Goal: Task Accomplishment & Management: Use online tool/utility

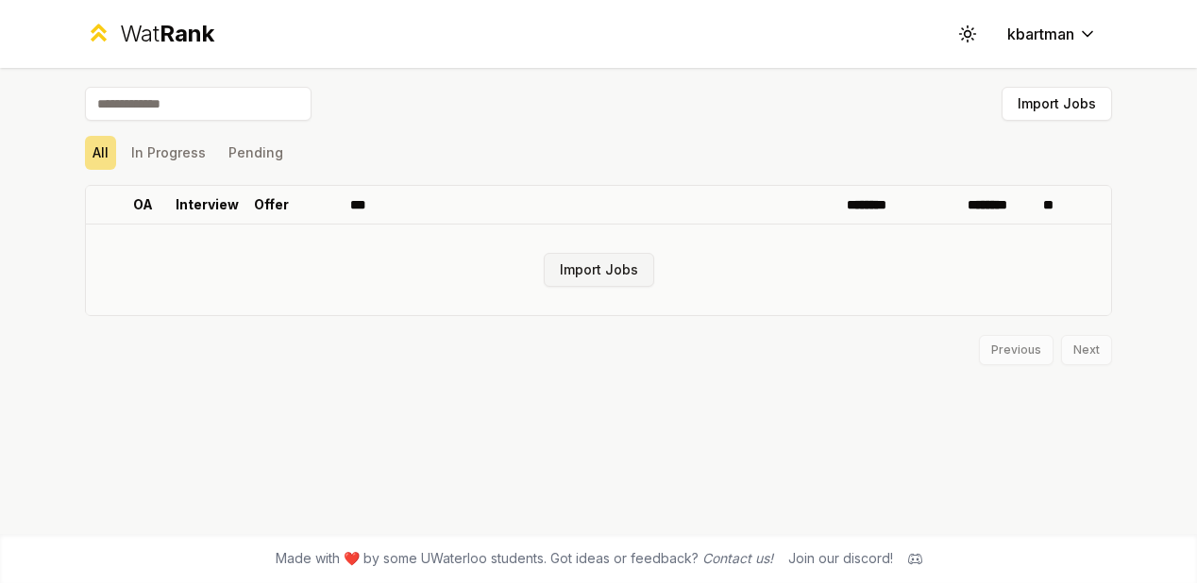
click at [623, 273] on button "Import Jobs" at bounding box center [599, 270] width 110 height 34
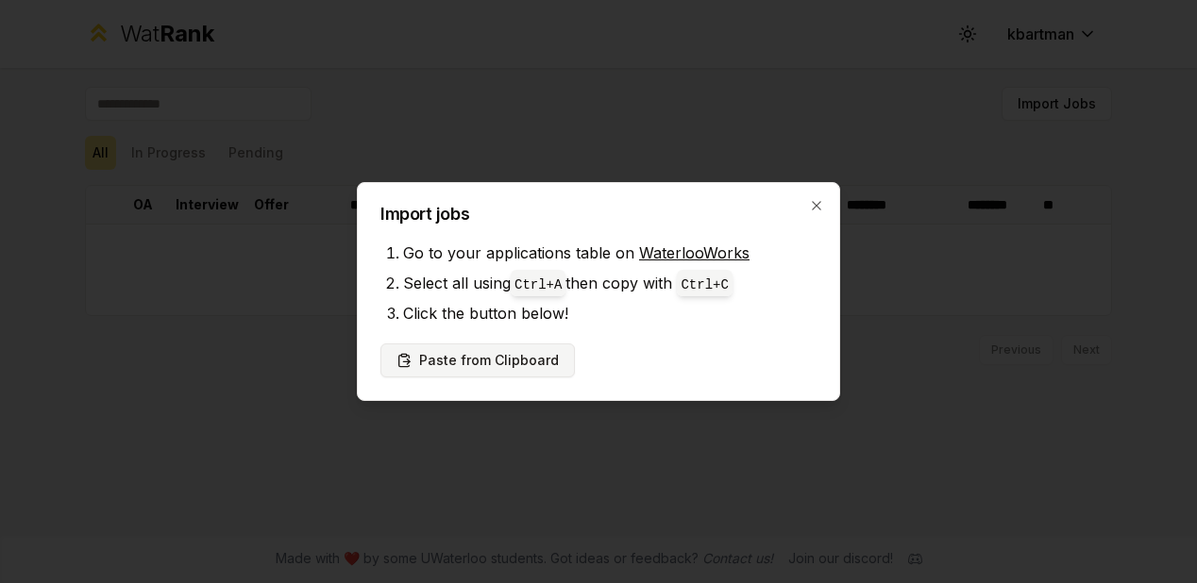
click at [496, 362] on button "Paste from Clipboard" at bounding box center [477, 361] width 194 height 34
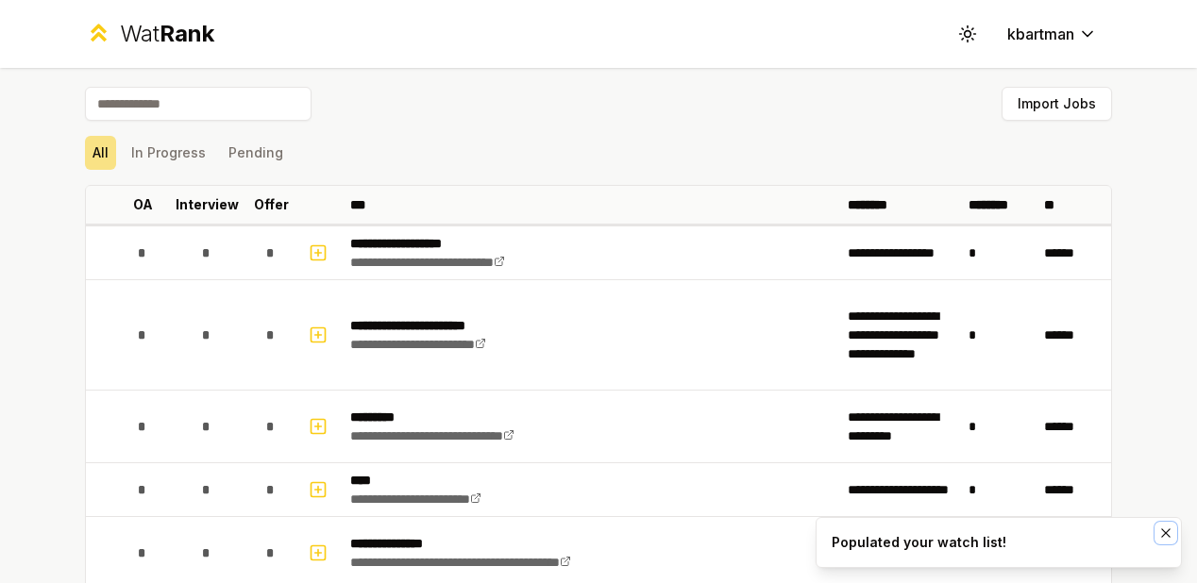
click at [1167, 533] on icon "Notifications (F8)" at bounding box center [1165, 533] width 15 height 15
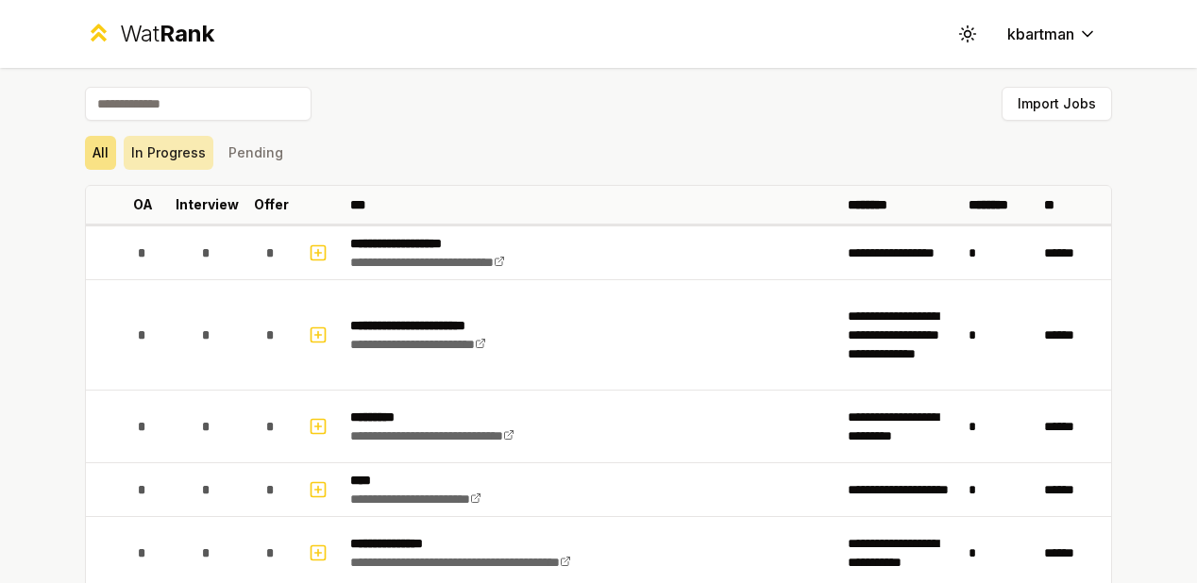
click at [164, 150] on button "In Progress" at bounding box center [169, 153] width 90 height 34
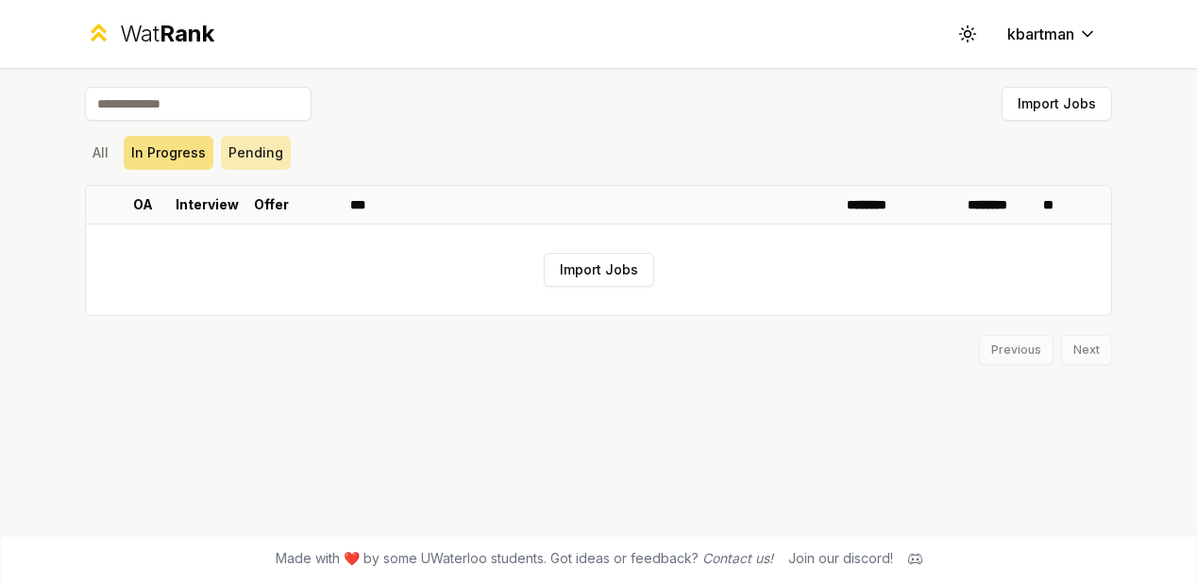
click at [266, 155] on button "Pending" at bounding box center [256, 153] width 70 height 34
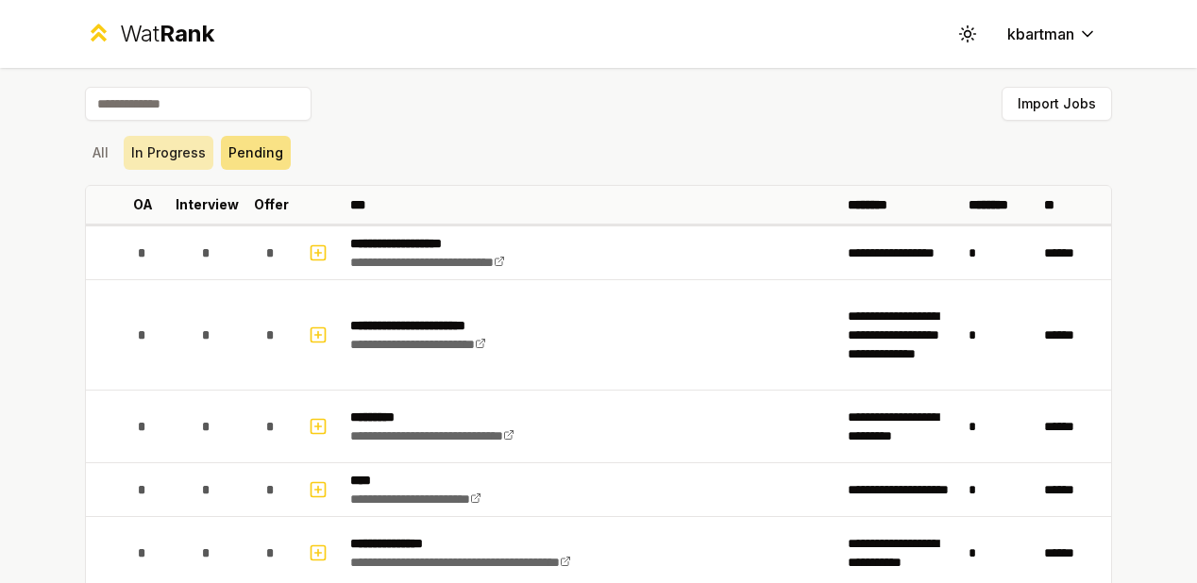
click at [147, 142] on button "In Progress" at bounding box center [169, 153] width 90 height 34
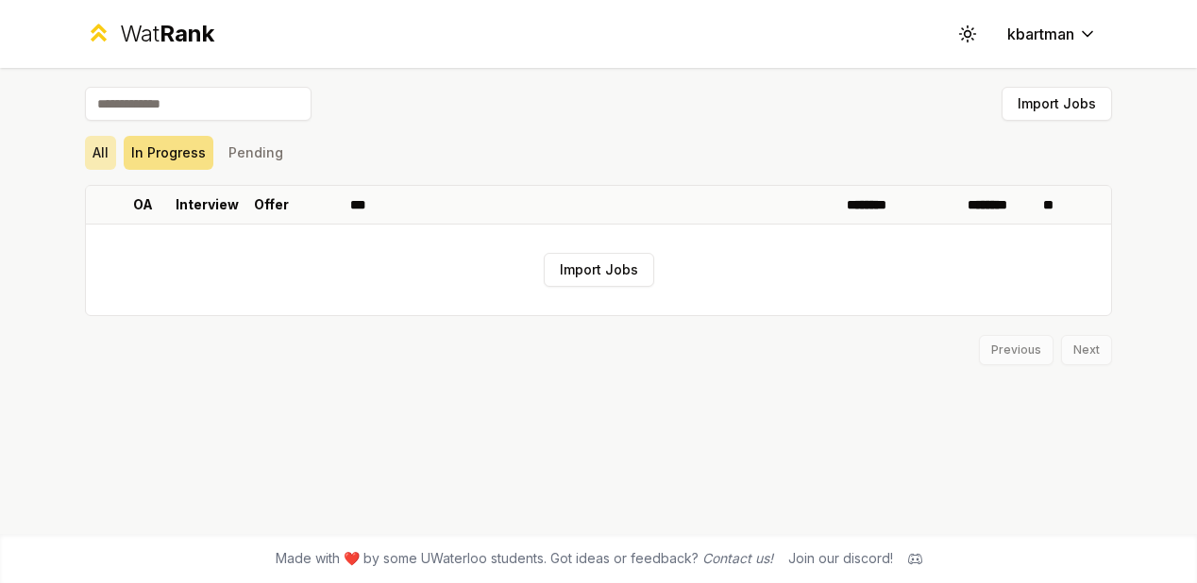
click at [107, 137] on button "All" at bounding box center [100, 153] width 31 height 34
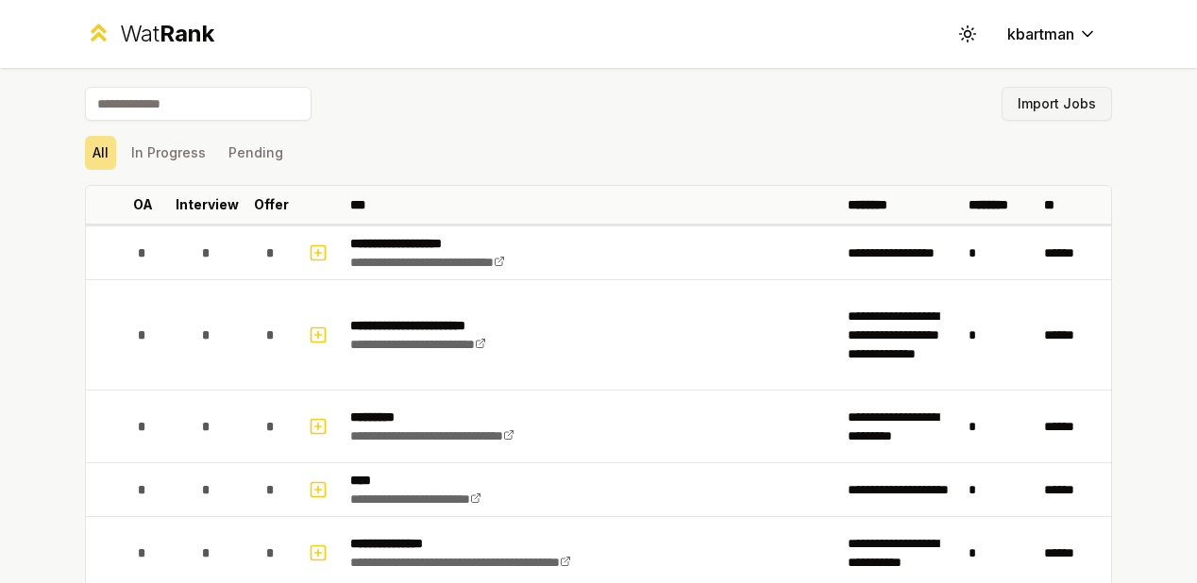
click at [1046, 100] on button "Import Jobs" at bounding box center [1057, 104] width 110 height 34
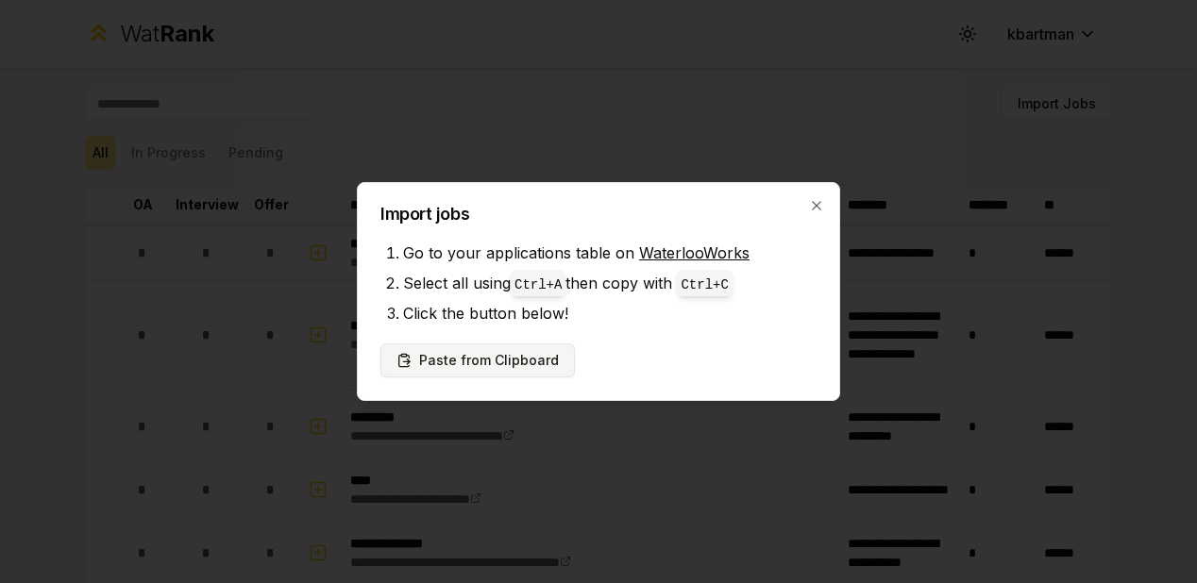
click at [529, 354] on button "Paste from Clipboard" at bounding box center [477, 361] width 194 height 34
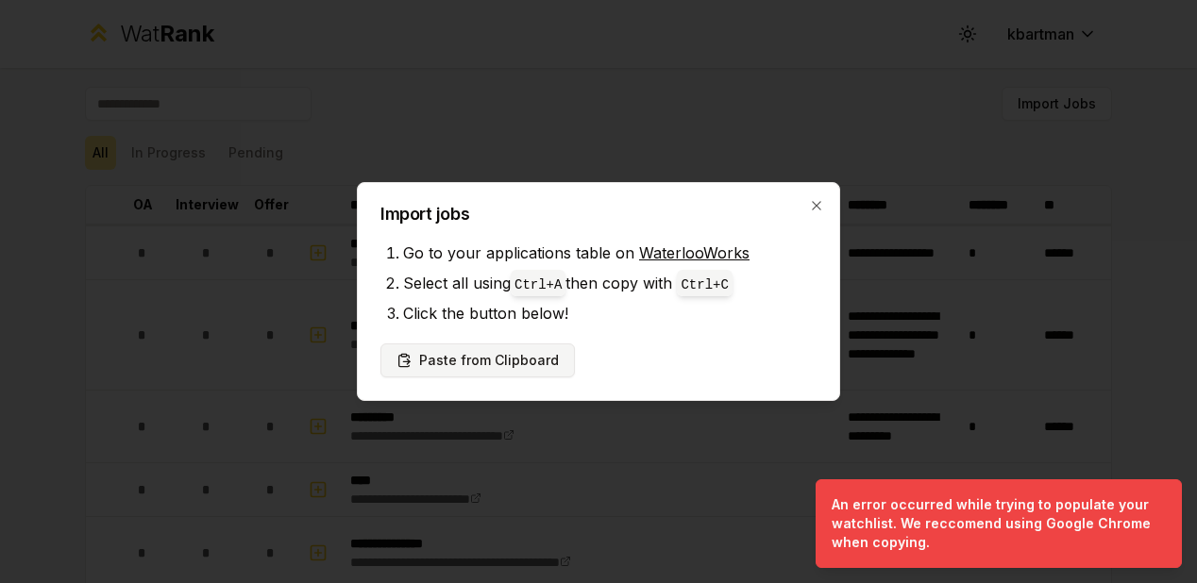
click at [506, 349] on button "Paste from Clipboard" at bounding box center [477, 361] width 194 height 34
click at [514, 363] on button "Paste from Clipboard" at bounding box center [477, 361] width 194 height 34
click at [702, 285] on code "Ctrl+ C" at bounding box center [704, 285] width 47 height 15
click at [700, 292] on span "Ctrl+ C" at bounding box center [704, 283] width 55 height 26
click at [493, 361] on button "Paste from Clipboard" at bounding box center [477, 361] width 194 height 34
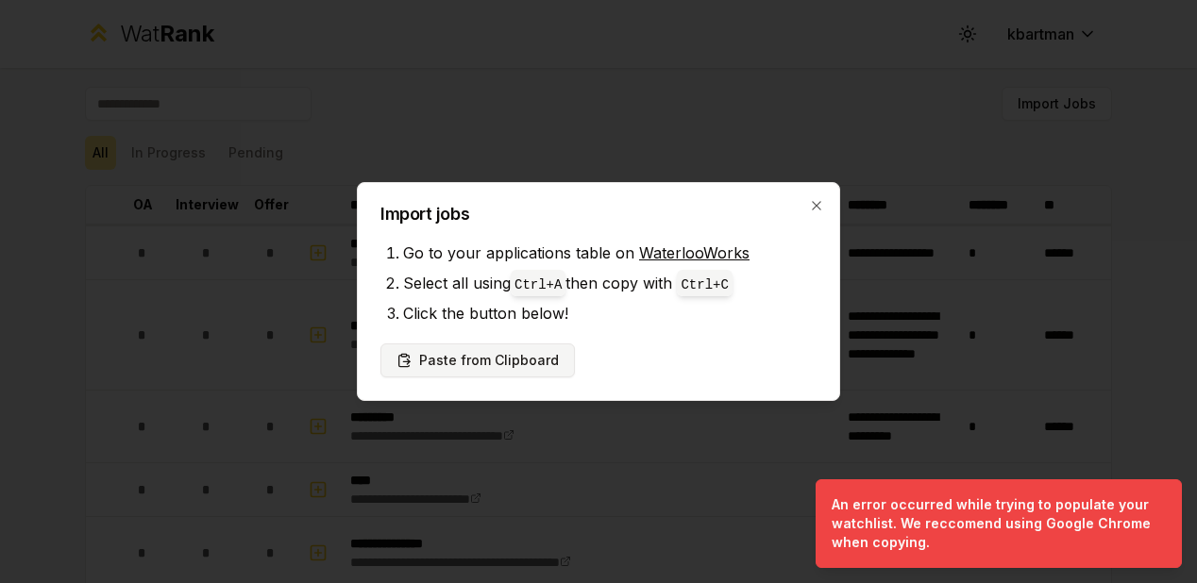
click at [529, 373] on button "Paste from Clipboard" at bounding box center [477, 361] width 194 height 34
click at [820, 203] on icon "button" at bounding box center [816, 205] width 15 height 15
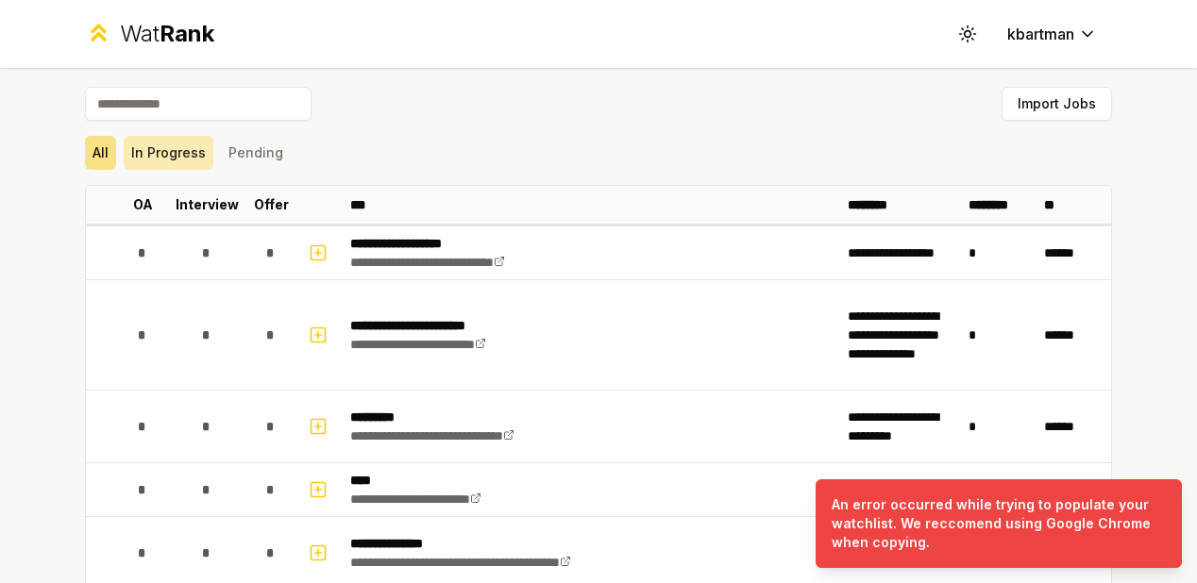
click at [166, 150] on button "In Progress" at bounding box center [169, 153] width 90 height 34
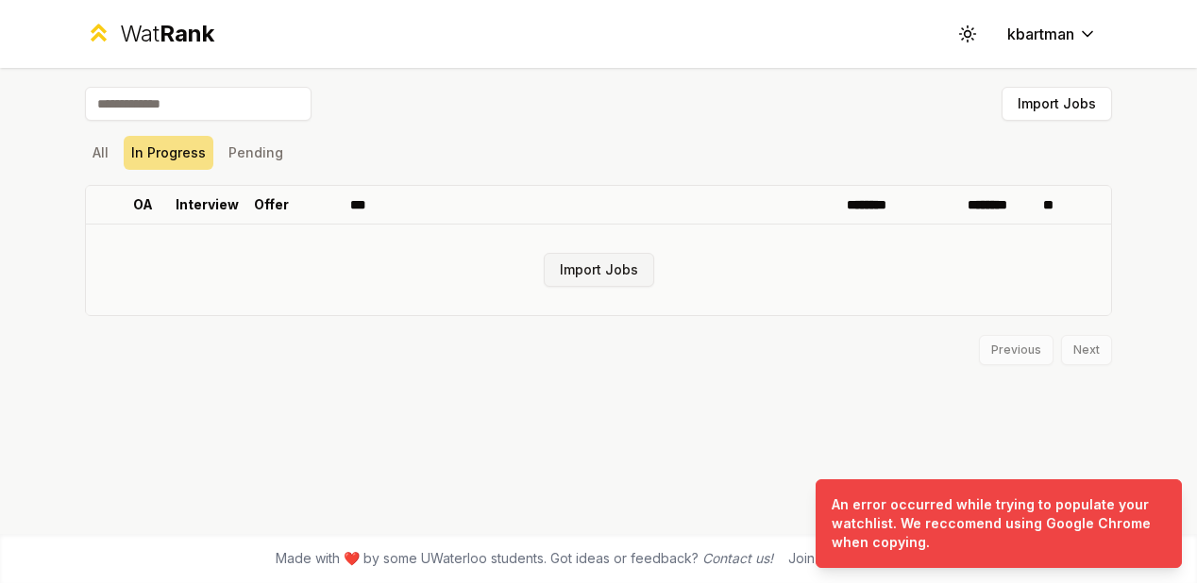
click at [595, 266] on button "Import Jobs" at bounding box center [599, 270] width 110 height 34
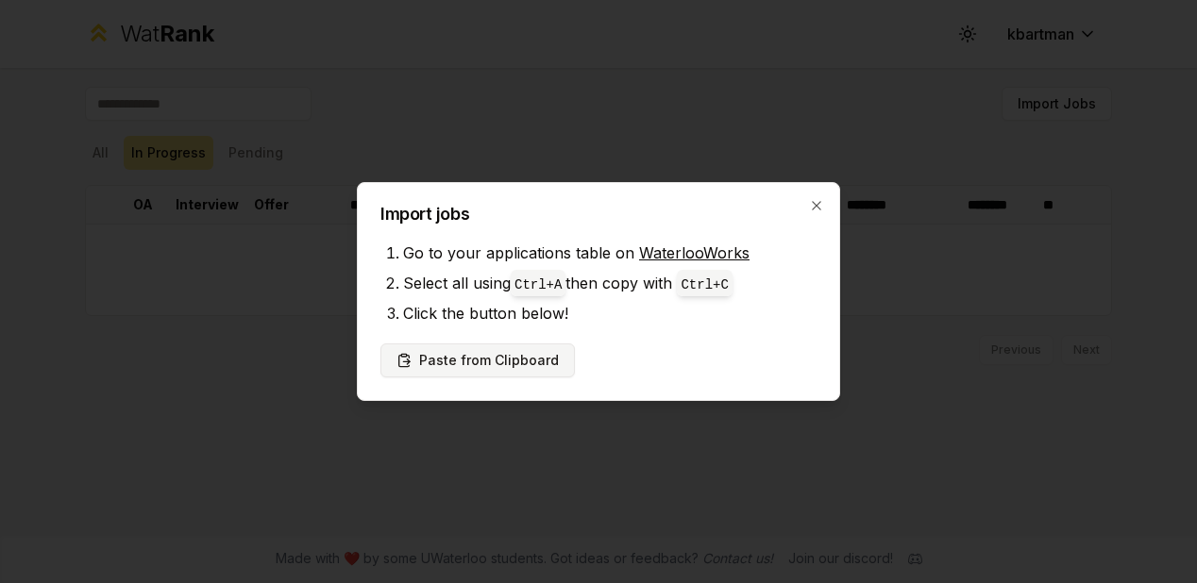
click at [510, 356] on button "Paste from Clipboard" at bounding box center [477, 361] width 194 height 34
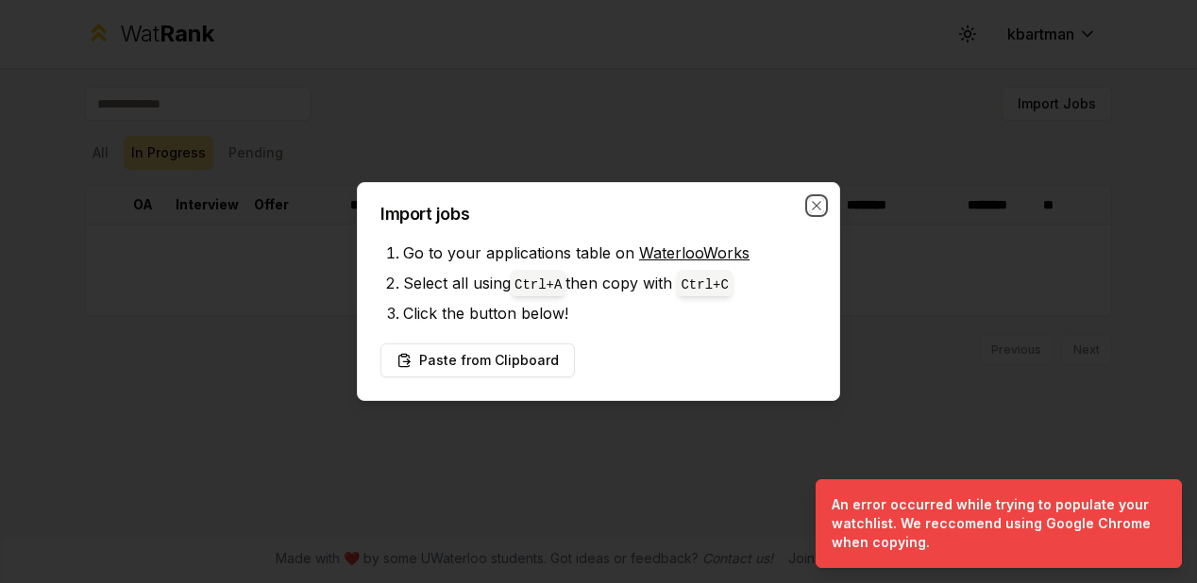
click at [819, 202] on icon "button" at bounding box center [816, 205] width 15 height 15
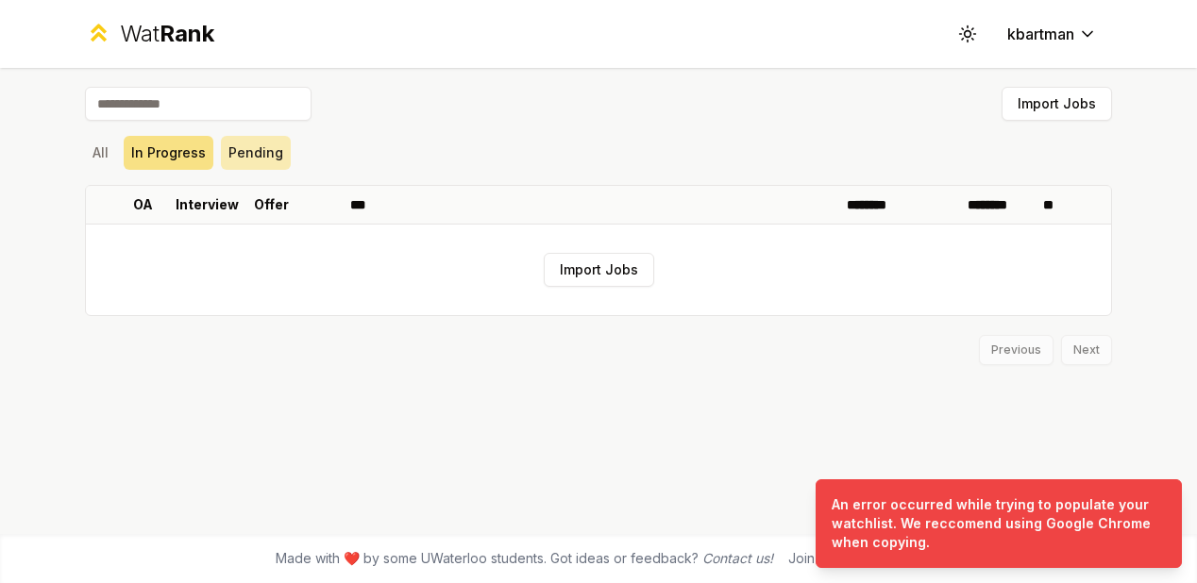
click at [265, 148] on button "Pending" at bounding box center [256, 153] width 70 height 34
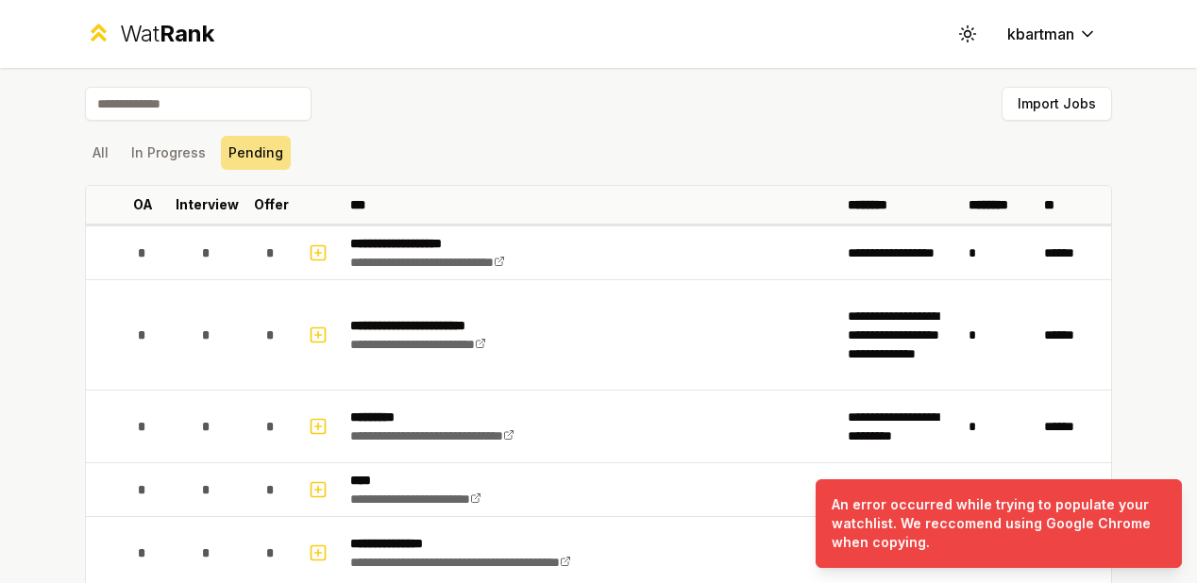
click at [176, 44] on span "Rank" at bounding box center [187, 33] width 55 height 27
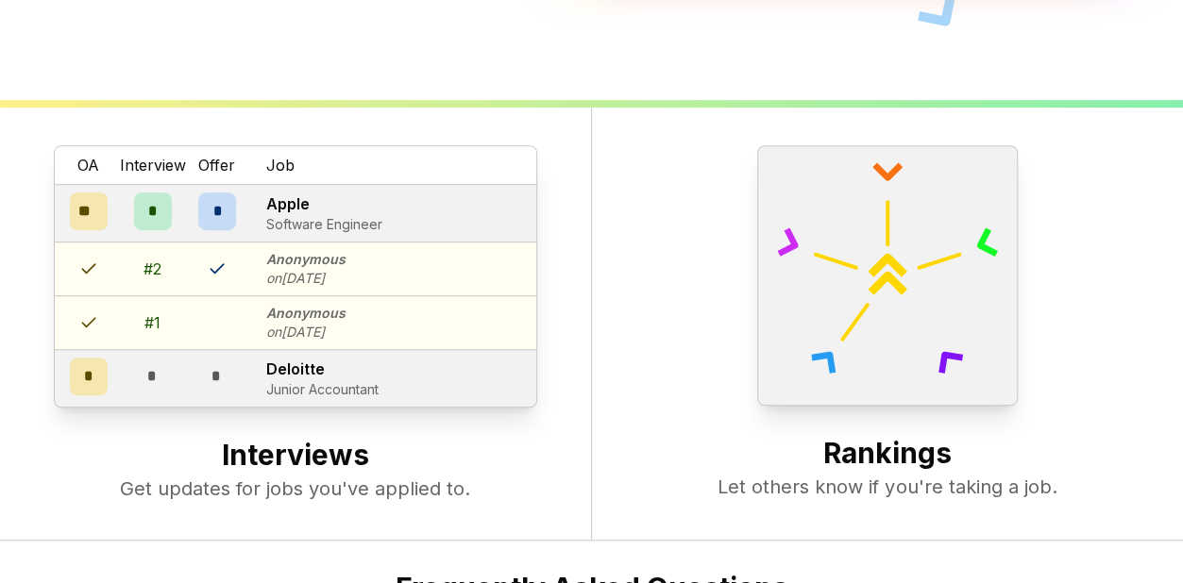
scroll to position [723, 0]
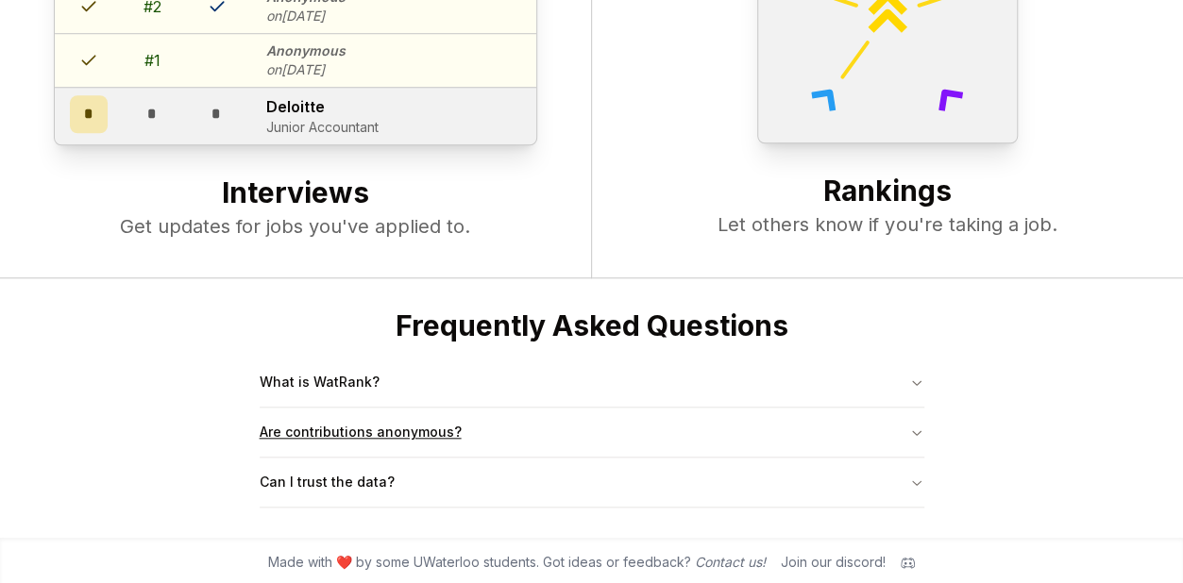
click at [353, 431] on button "Are contributions anonymous?" at bounding box center [592, 432] width 665 height 49
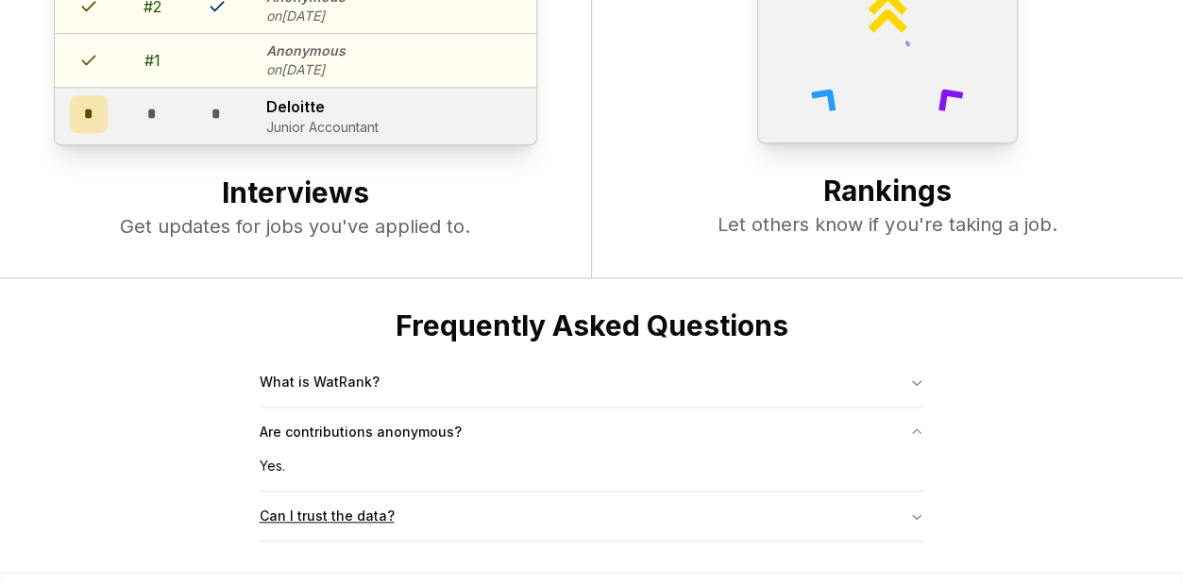
click at [367, 526] on button "Can I trust the data?" at bounding box center [592, 516] width 665 height 49
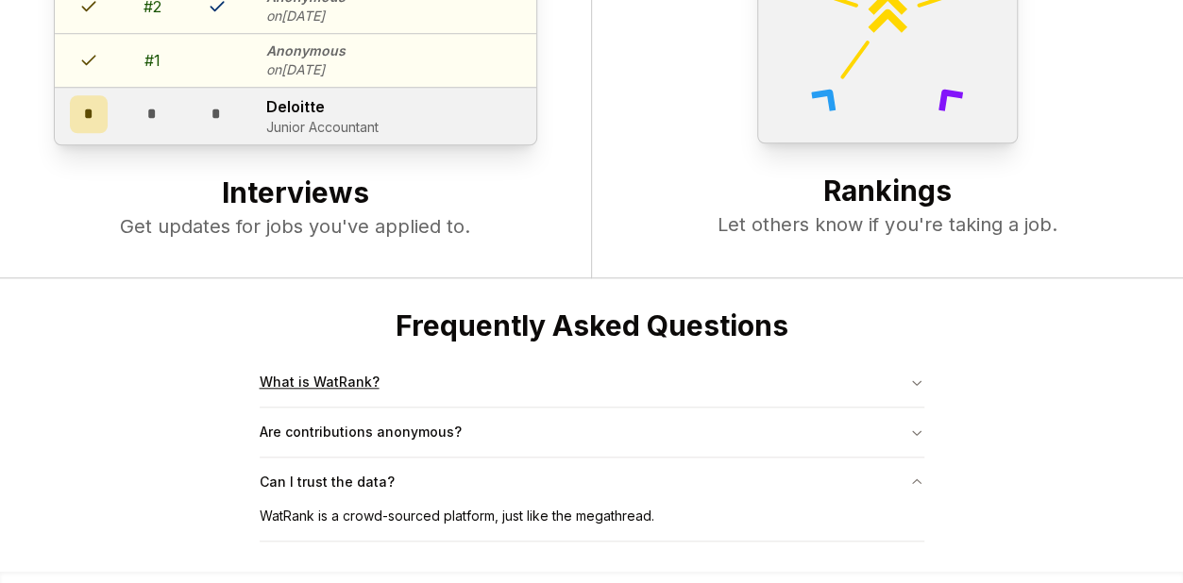
click at [361, 403] on button "What is WatRank?" at bounding box center [592, 382] width 665 height 49
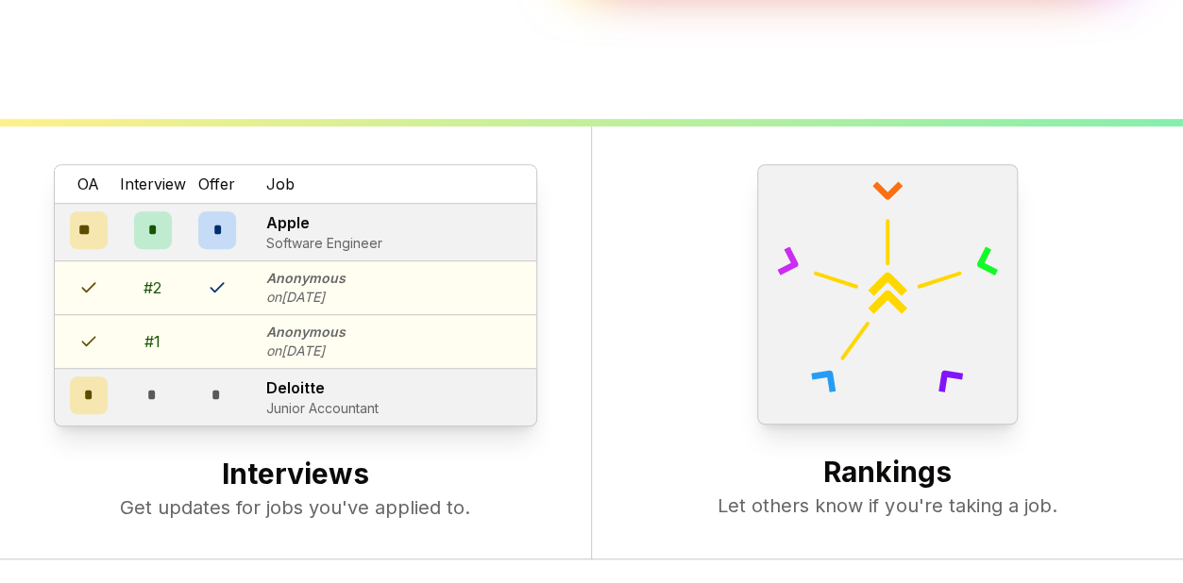
scroll to position [346, 0]
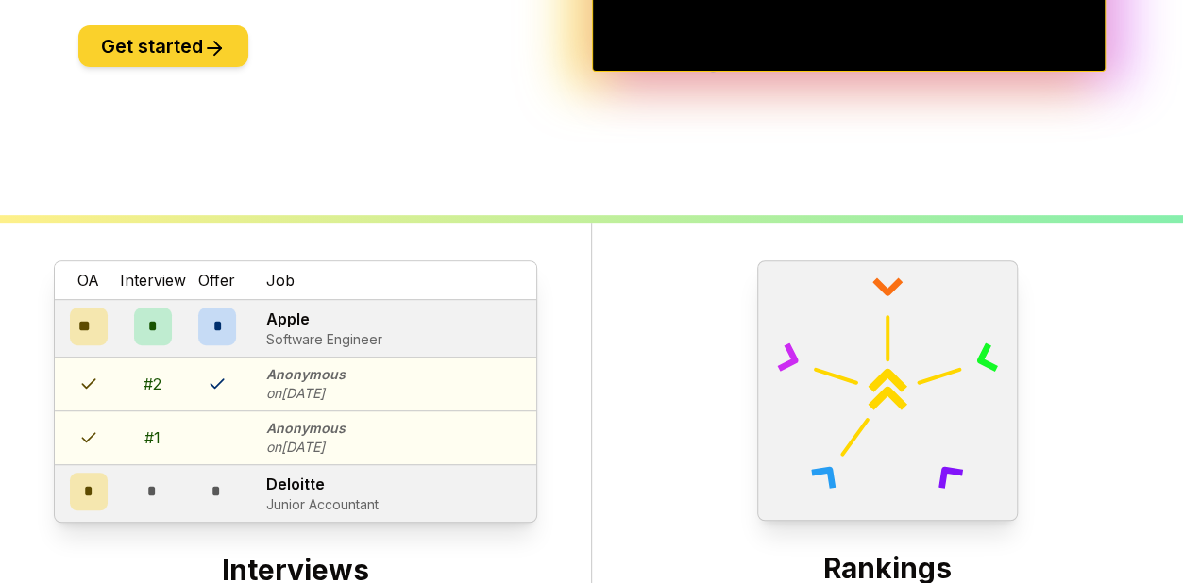
click at [144, 42] on button "Get started" at bounding box center [163, 46] width 170 height 42
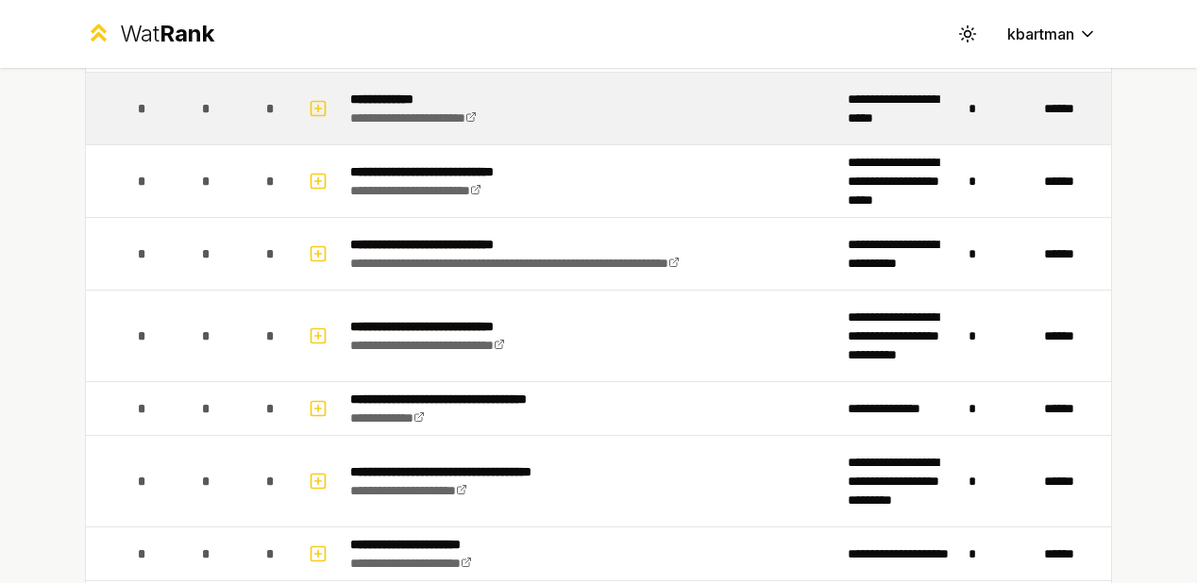
scroll to position [661, 0]
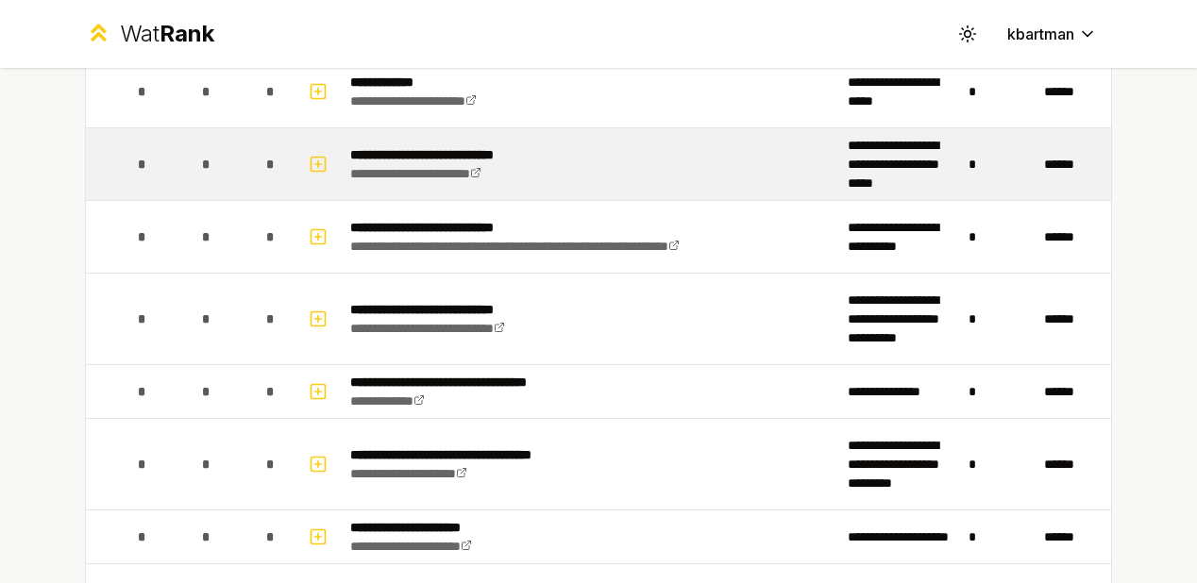
click at [621, 173] on td "**********" at bounding box center [592, 164] width 498 height 72
click at [457, 167] on link "**********" at bounding box center [415, 173] width 131 height 13
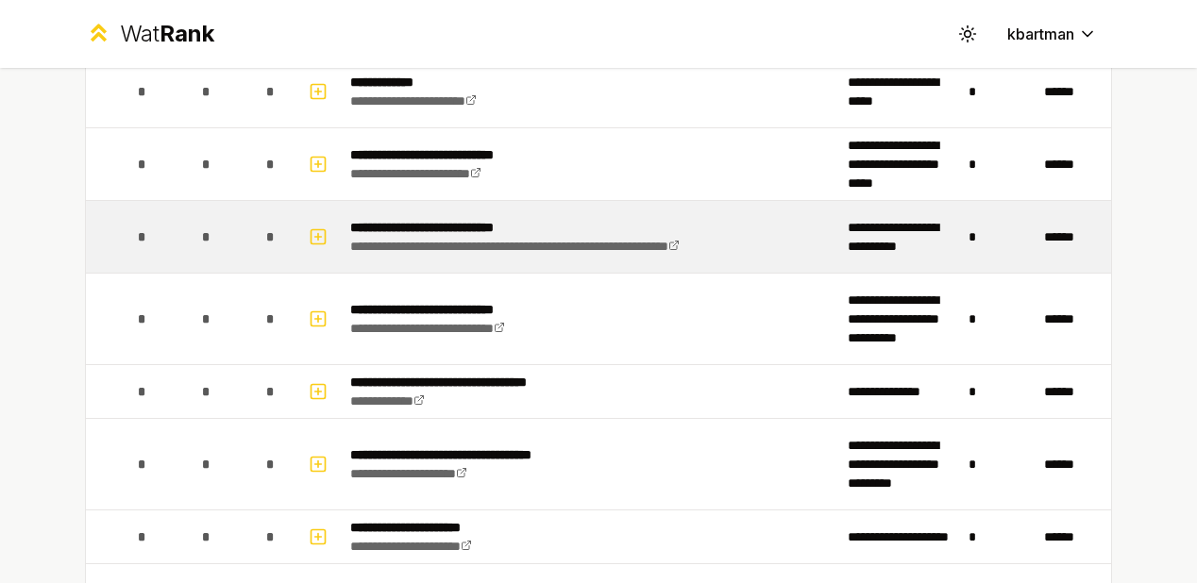
click at [465, 224] on p "**********" at bounding box center [577, 227] width 455 height 19
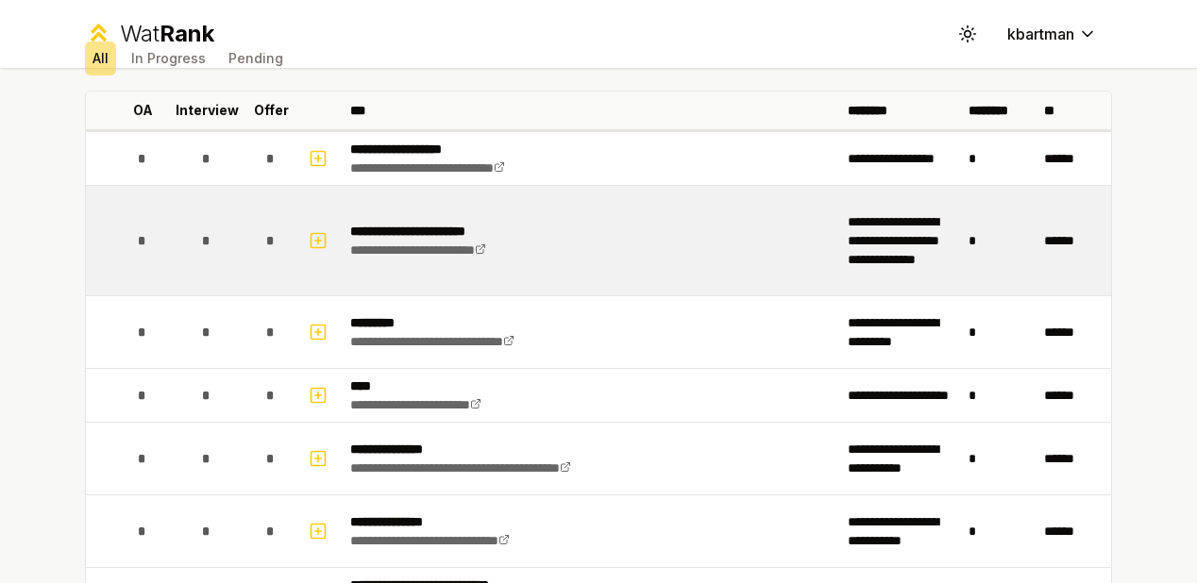
scroll to position [0, 0]
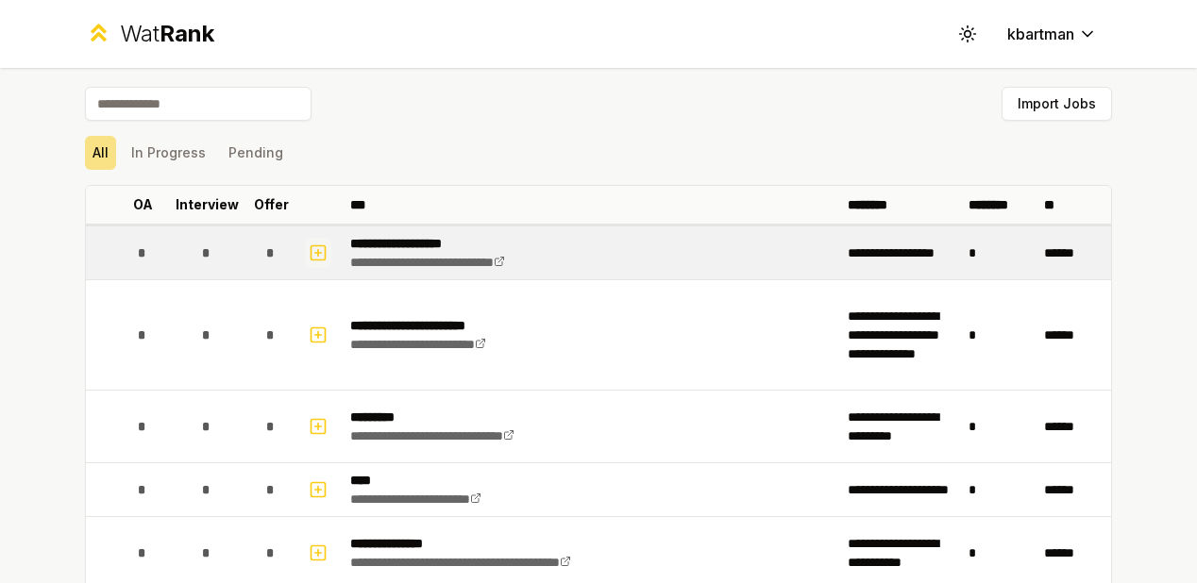
click at [313, 249] on icon "button" at bounding box center [318, 253] width 19 height 23
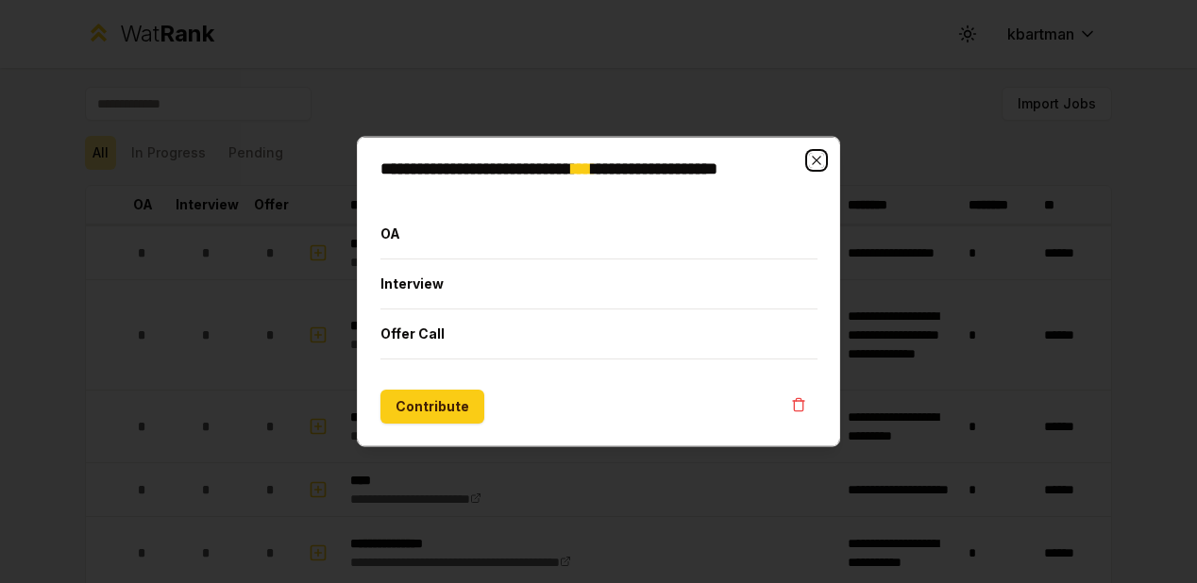
click at [813, 161] on icon "button" at bounding box center [816, 160] width 15 height 15
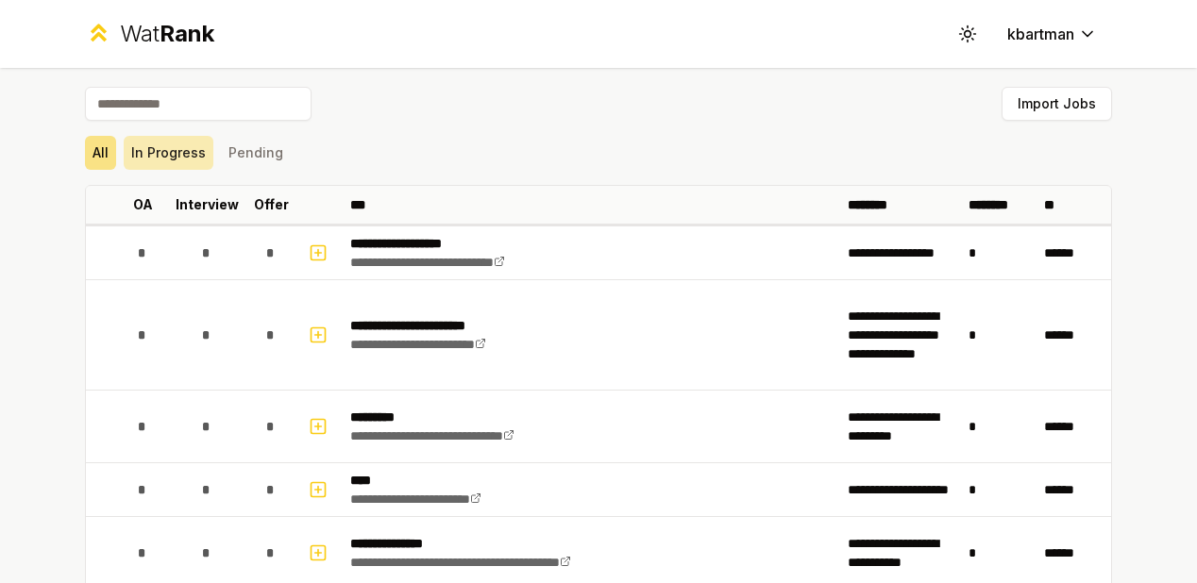
click at [176, 150] on button "In Progress" at bounding box center [169, 153] width 90 height 34
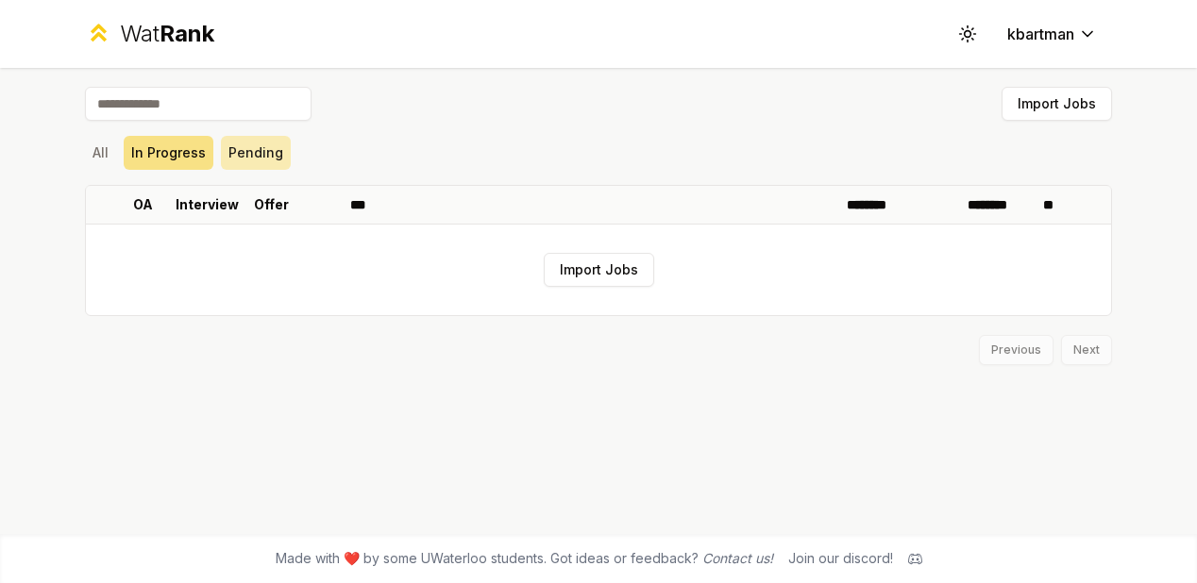
click at [268, 156] on button "Pending" at bounding box center [256, 153] width 70 height 34
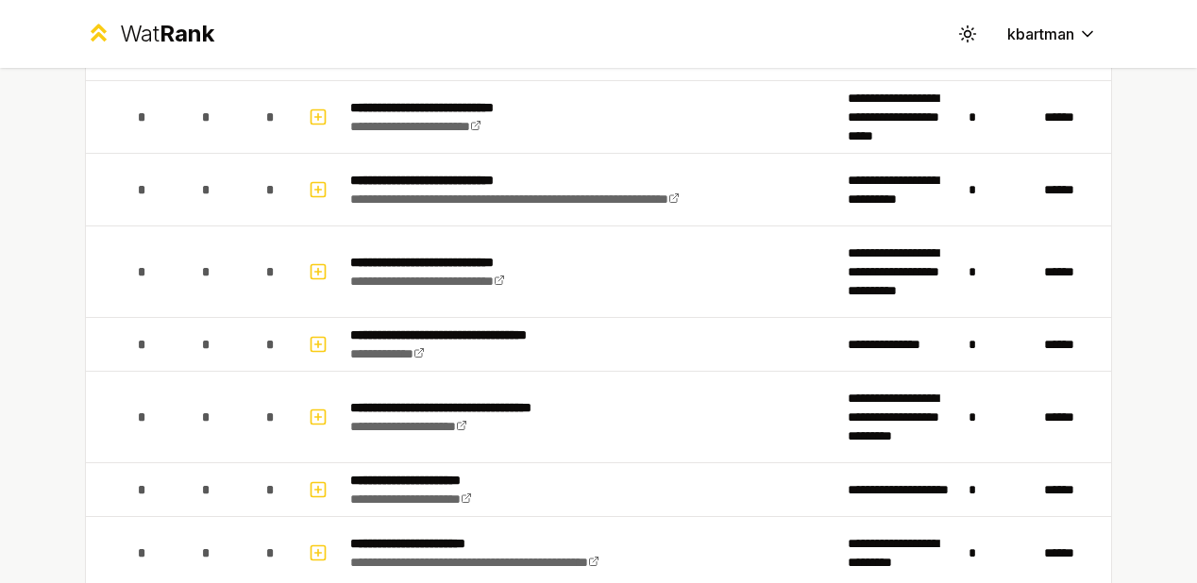
scroll to position [755, 0]
